Goal: Obtain resource: Download file/media

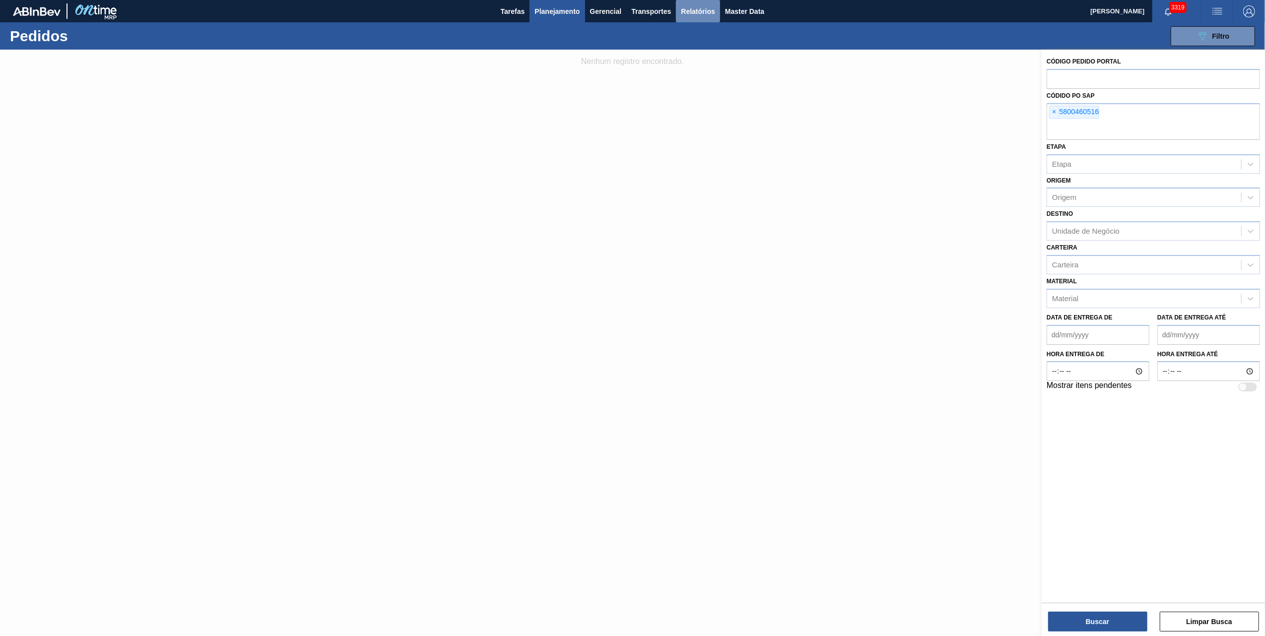
click at [695, 10] on span "Relatórios" at bounding box center [698, 11] width 34 height 12
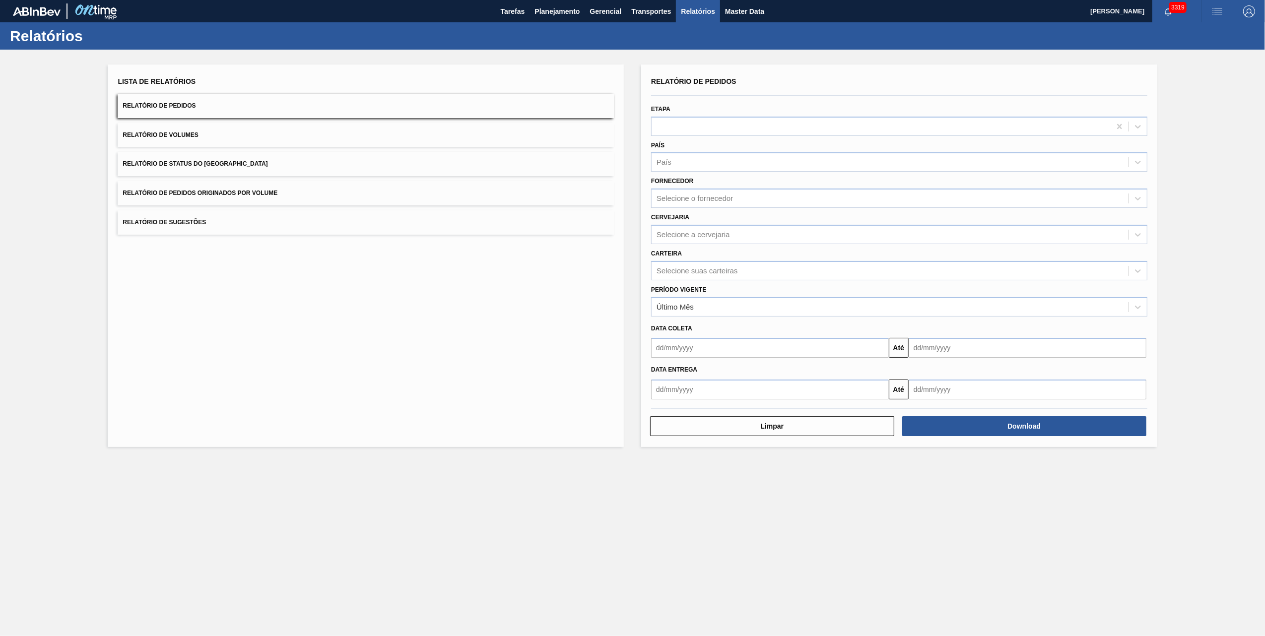
click at [261, 192] on span "Relatório de Pedidos Originados por Volume" at bounding box center [200, 193] width 155 height 7
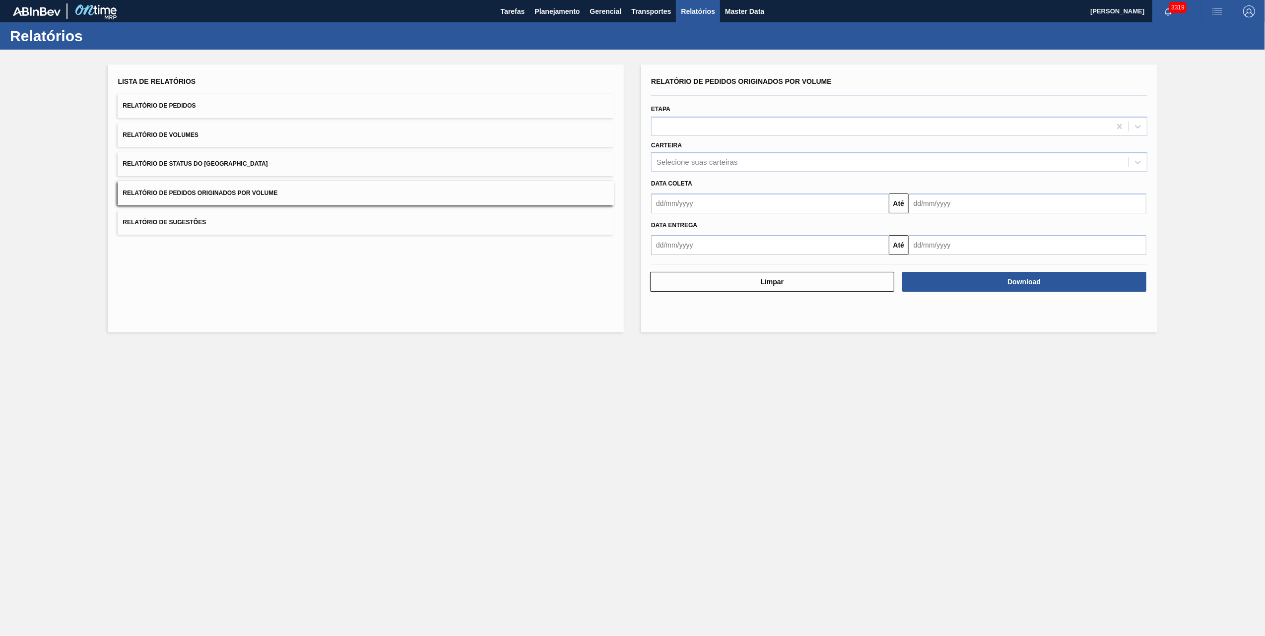
click at [719, 150] on div "Carteira Selecione suas carteiras" at bounding box center [899, 155] width 496 height 34
click at [726, 158] on div "Selecione suas carteiras" at bounding box center [696, 162] width 81 height 8
type input "vid"
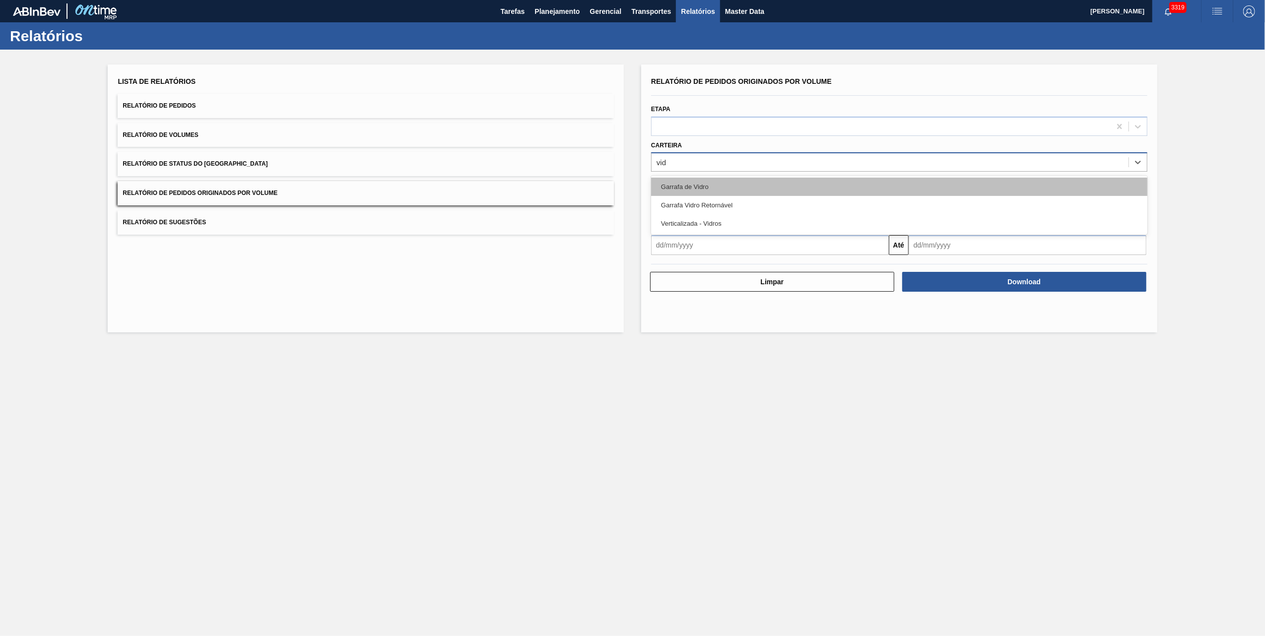
click at [709, 179] on div "Garrafa de Vidro" at bounding box center [899, 187] width 496 height 18
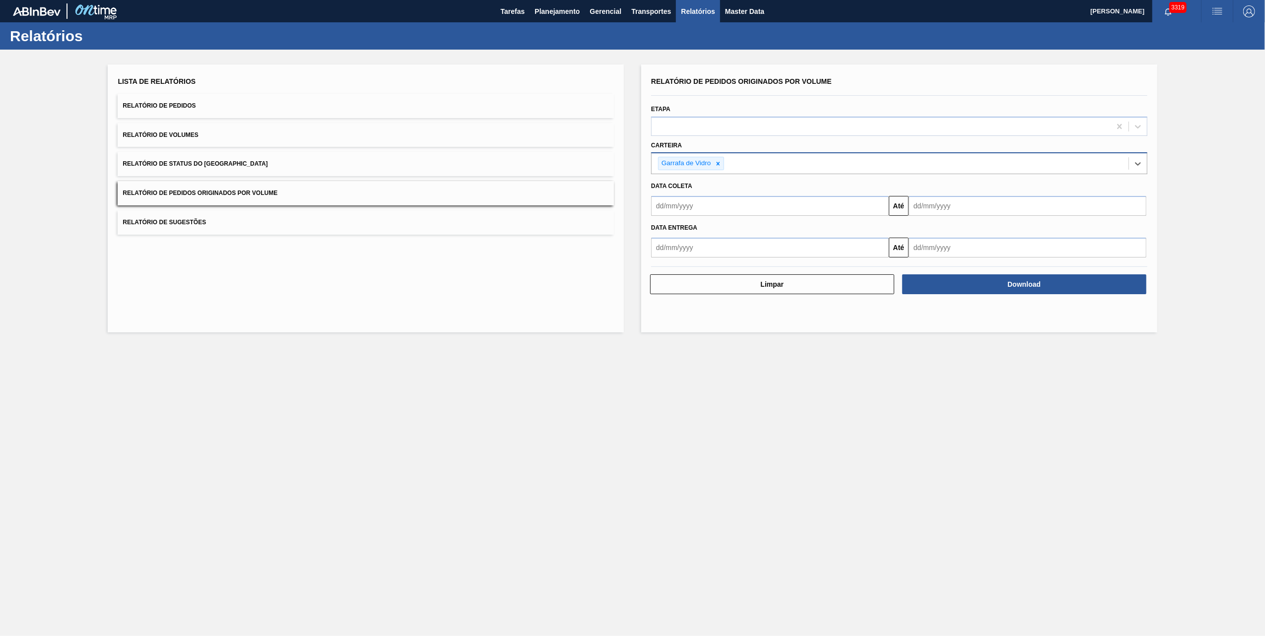
click at [701, 211] on input "text" at bounding box center [770, 206] width 238 height 20
click at [677, 259] on div "1" at bounding box center [678, 261] width 13 height 13
type input "[DATE]"
click at [945, 192] on div "Data coleta" at bounding box center [899, 186] width 504 height 14
click at [943, 201] on input "text" at bounding box center [1028, 206] width 238 height 20
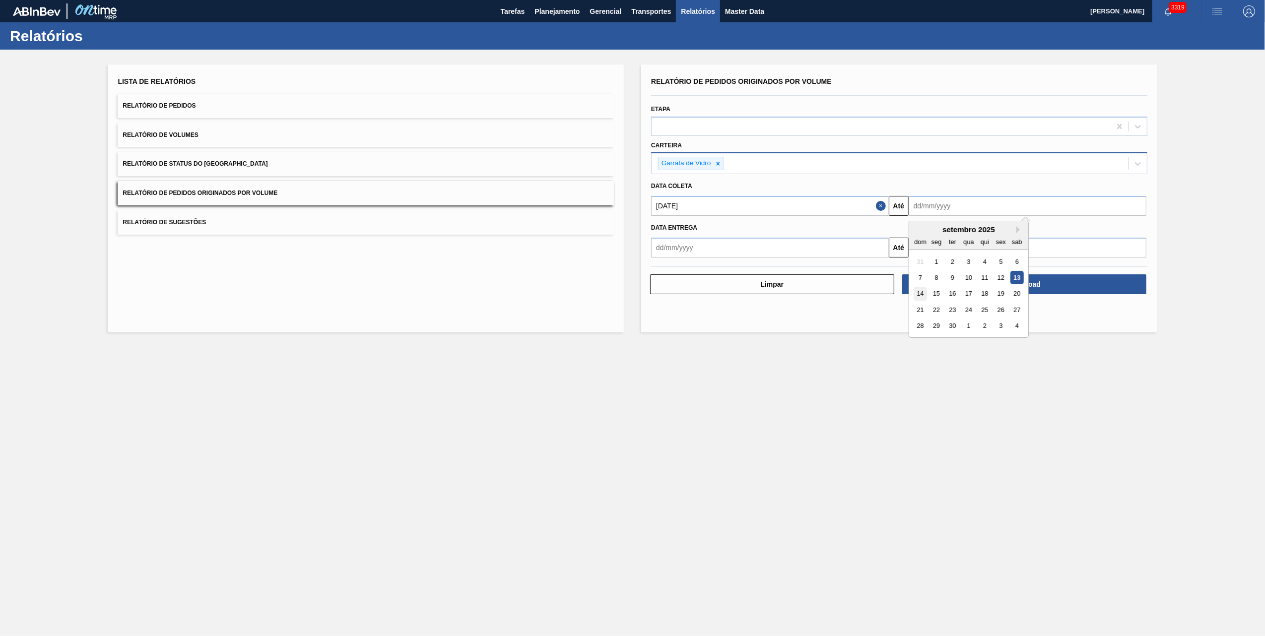
click at [923, 290] on div "14" at bounding box center [920, 293] width 13 height 13
type input "[DATE]"
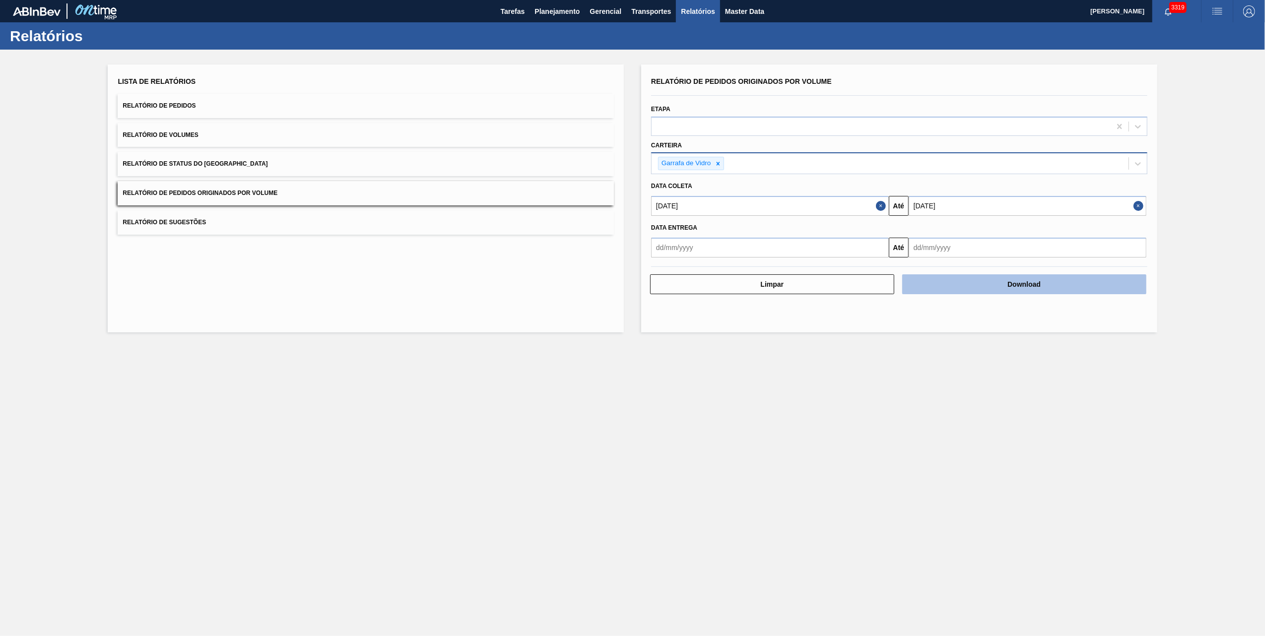
click at [967, 285] on button "Download" at bounding box center [1024, 284] width 244 height 20
